Goal: Task Accomplishment & Management: Manage account settings

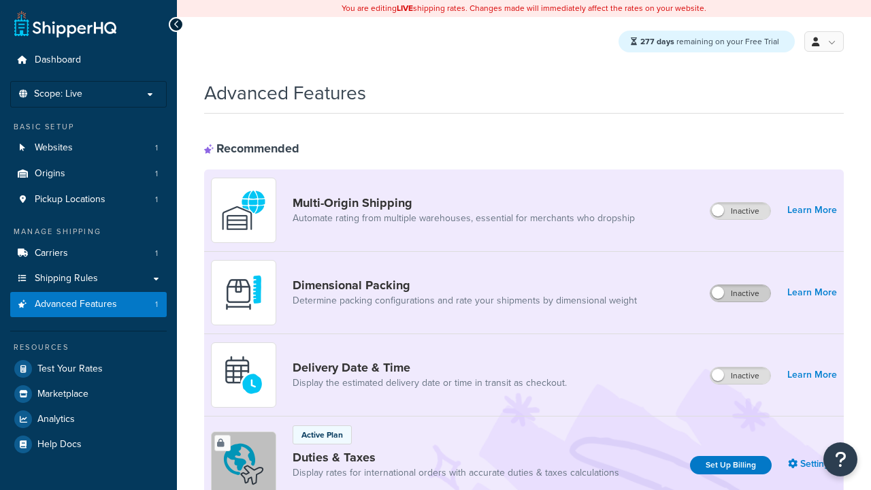
click at [741, 294] on label "Inactive" at bounding box center [740, 293] width 60 height 16
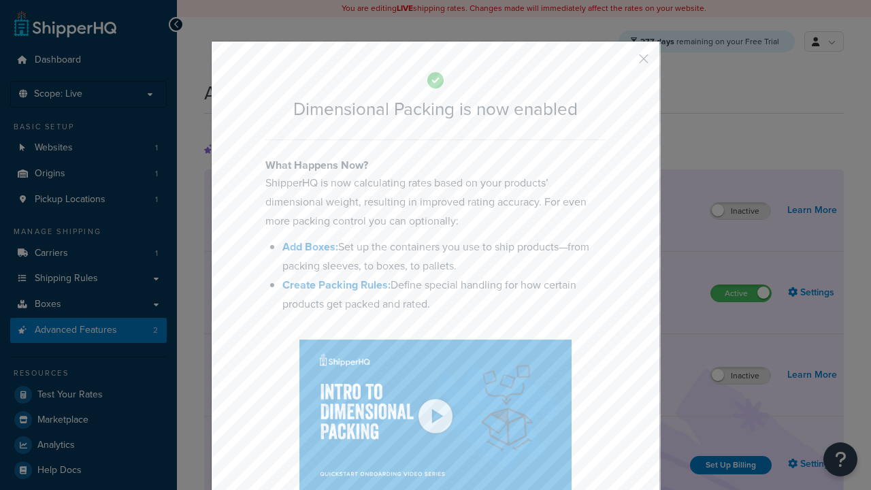
click at [623, 63] on button "button" at bounding box center [623, 63] width 3 height 3
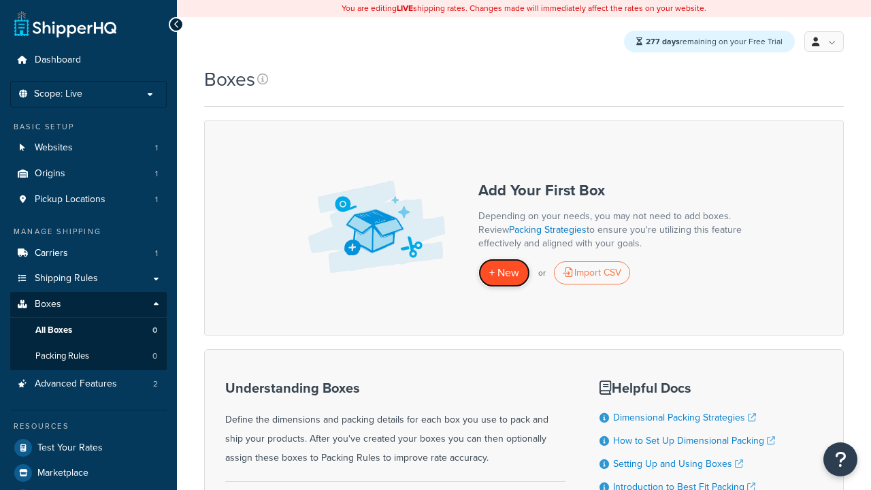
click at [504, 273] on span "+ New" at bounding box center [504, 273] width 30 height 16
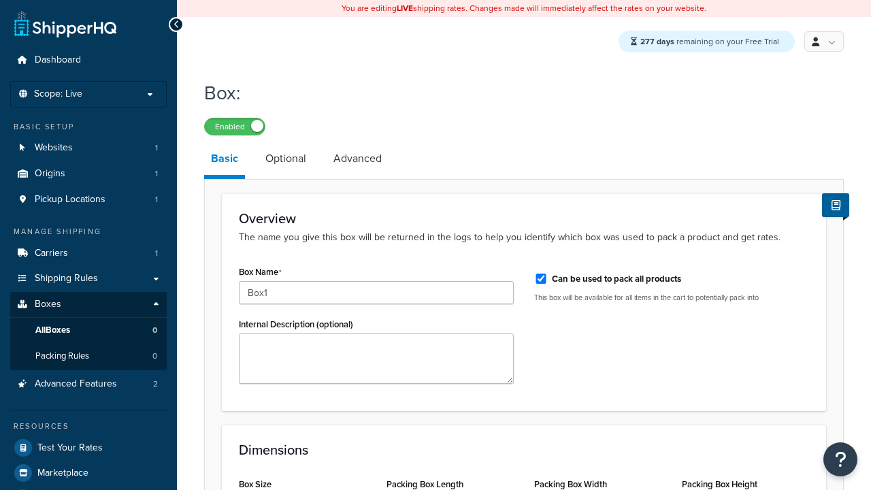
select select "usps_small"
type input "8.5"
type input "5"
type input "1.5"
type input "Box1"
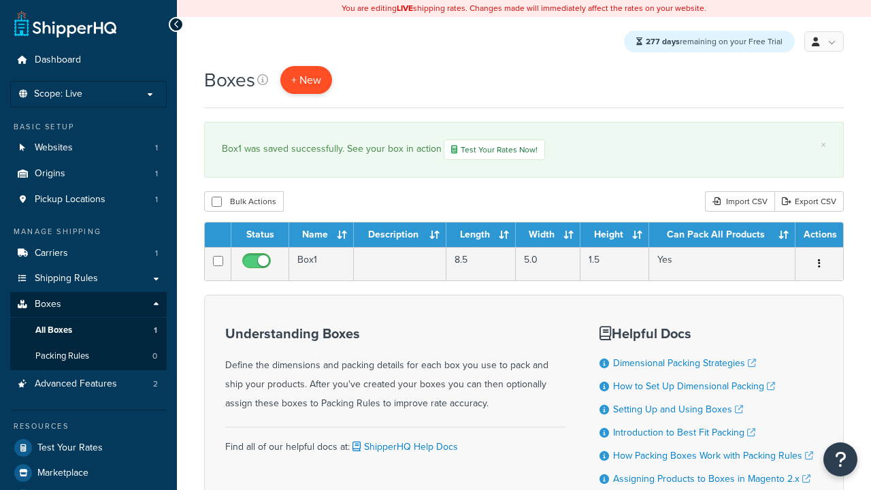
click at [305, 80] on span "+ New" at bounding box center [306, 80] width 30 height 16
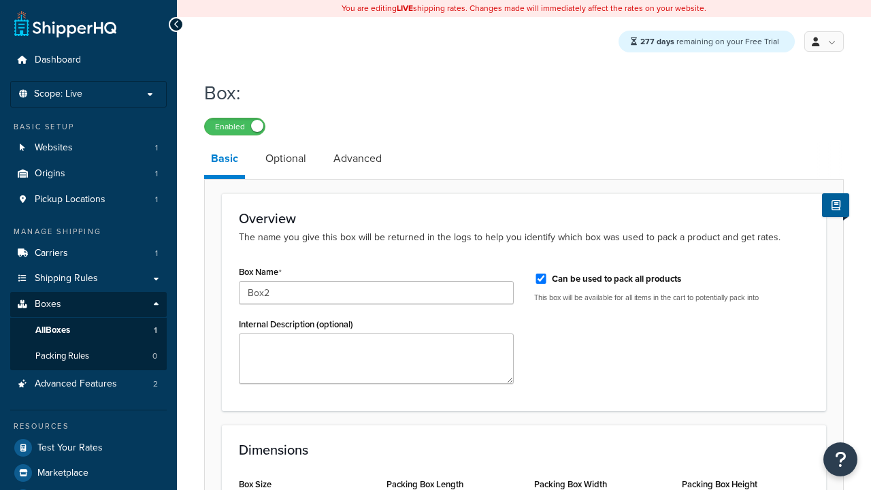
select select "usps_small"
type input "Box2"
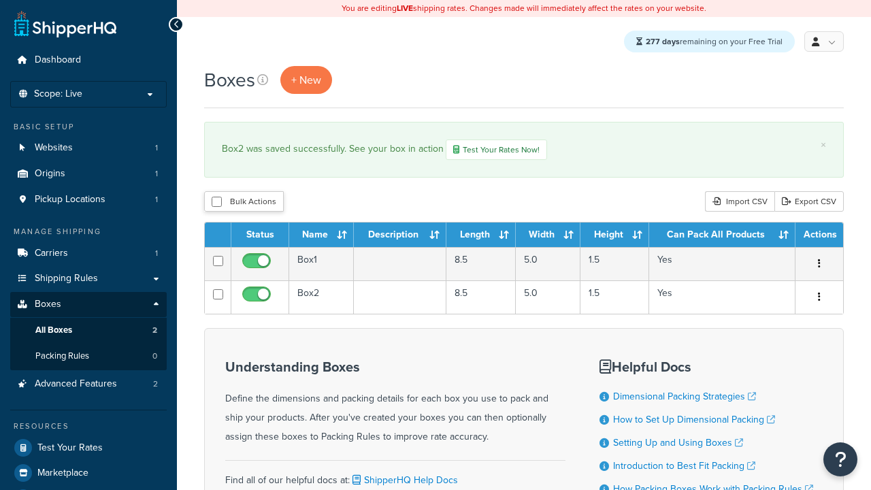
click at [216, 203] on input "checkbox" at bounding box center [217, 202] width 10 height 10
checkbox input "true"
click at [0, 0] on button "Duplicate" at bounding box center [0, 0] width 0 height 0
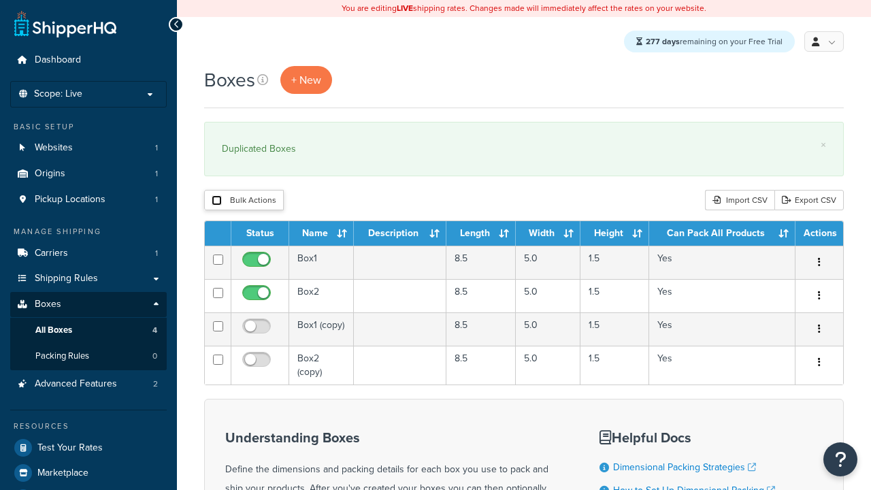
click at [216, 201] on input "checkbox" at bounding box center [217, 200] width 10 height 10
checkbox input "true"
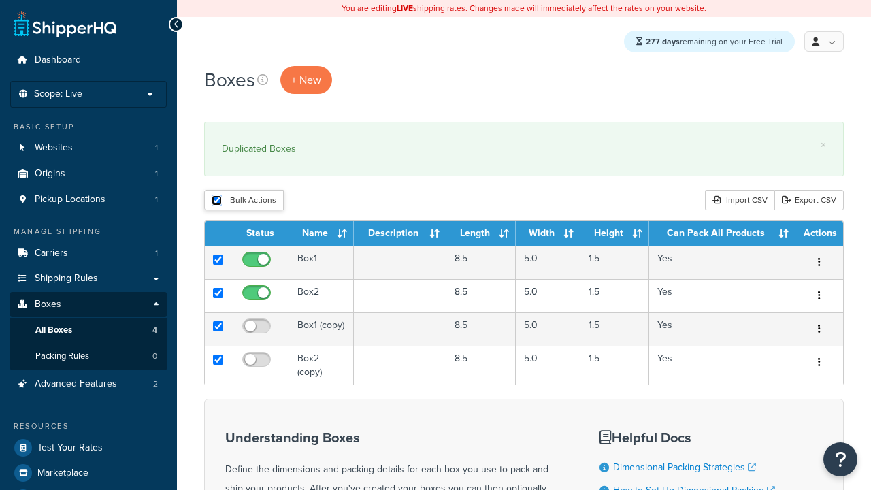
checkbox input "true"
click at [0, 0] on button "Delete" at bounding box center [0, 0] width 0 height 0
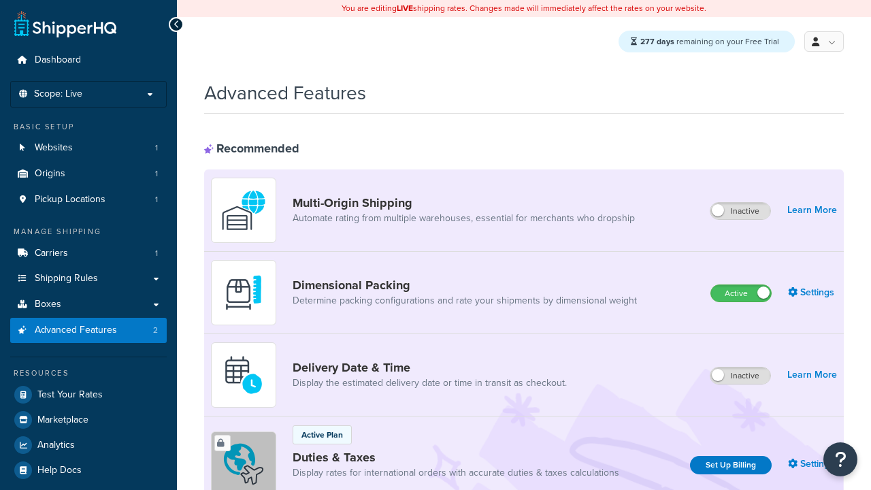
click at [741, 294] on label "Active" at bounding box center [741, 293] width 60 height 16
